Goal: Task Accomplishment & Management: Manage account settings

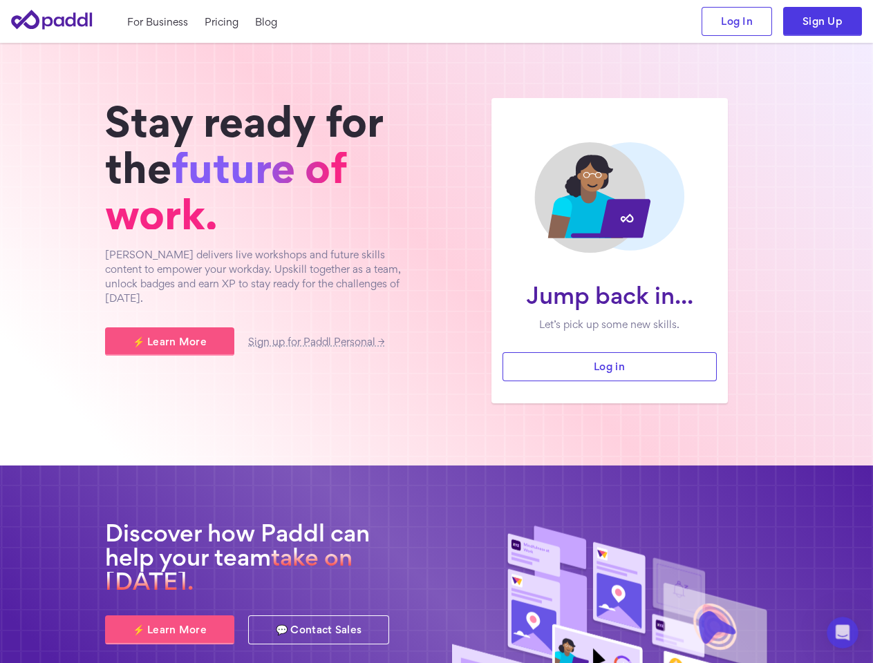
click at [436, 332] on div "Jump back in... Let’s pick up some new skills. Log in Stay ready for the future…" at bounding box center [436, 250] width 663 height 305
click at [842, 633] on icon "Open Intercom Messenger" at bounding box center [842, 633] width 23 height 23
